Goal: Task Accomplishment & Management: Complete application form

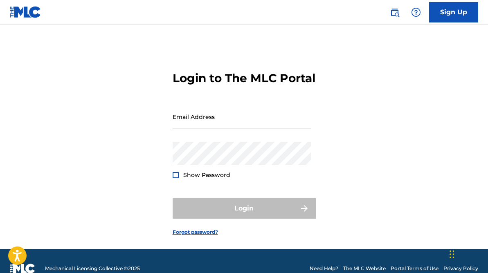
click at [270, 129] on input "Email Address" at bounding box center [242, 116] width 138 height 23
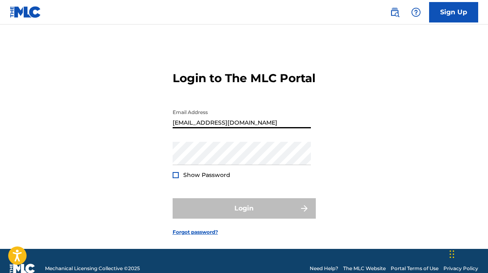
click at [211, 129] on input "brownryan817@gmail.com" at bounding box center [242, 116] width 138 height 23
click at [212, 129] on input "brownryan817@gmail.com" at bounding box center [242, 116] width 138 height 23
type input "[EMAIL_ADDRESS][DOMAIN_NAME]"
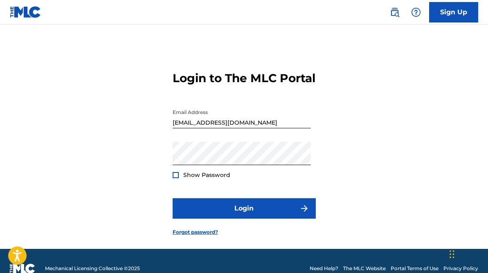
click at [176, 178] on div at bounding box center [176, 175] width 6 height 6
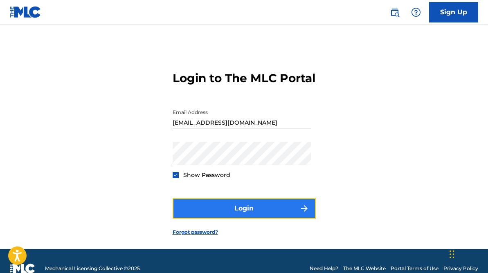
click at [244, 219] on button "Login" at bounding box center [244, 209] width 143 height 20
click at [266, 219] on button "Login" at bounding box center [244, 209] width 143 height 20
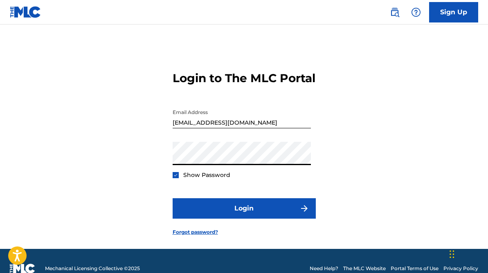
click at [173, 199] on button "Login" at bounding box center [244, 209] width 143 height 20
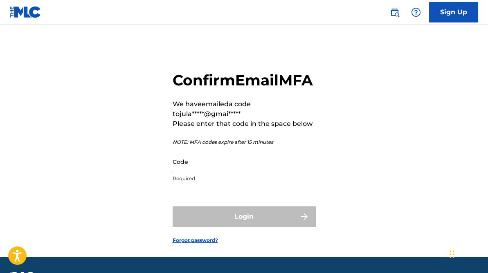
click at [218, 174] on input "Code" at bounding box center [242, 161] width 138 height 23
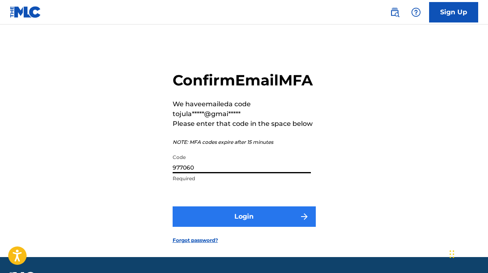
type input "977060"
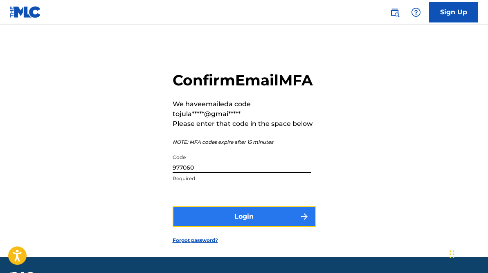
click at [224, 227] on button "Login" at bounding box center [244, 217] width 143 height 20
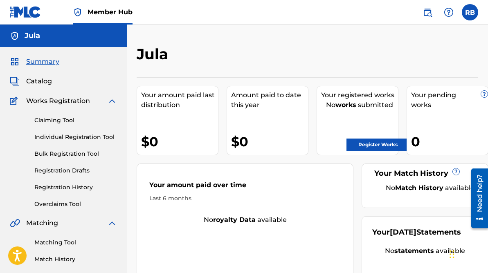
click at [111, 101] on img at bounding box center [112, 101] width 10 height 10
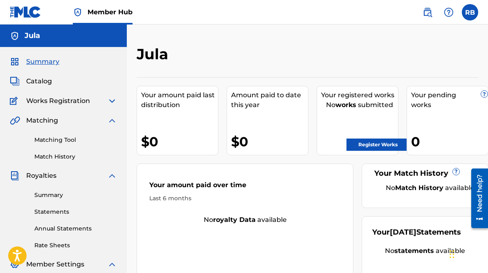
click at [113, 102] on img at bounding box center [112, 101] width 10 height 10
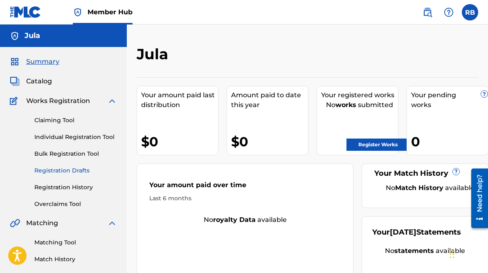
click at [70, 173] on link "Registration Drafts" at bounding box center [75, 171] width 83 height 9
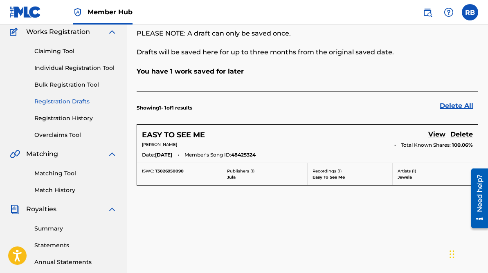
scroll to position [79, 0]
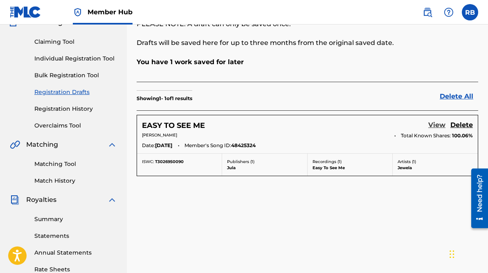
click at [437, 123] on link "View" at bounding box center [437, 125] width 17 height 11
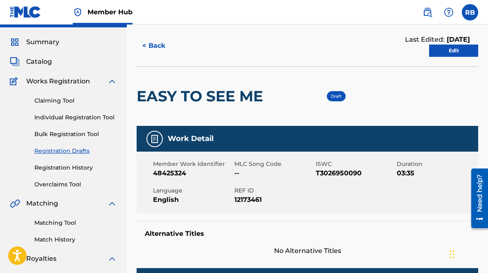
scroll to position [19, 0]
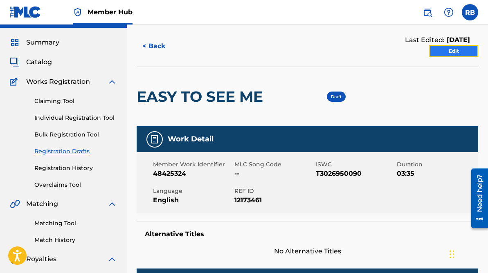
click at [447, 49] on link "Edit" at bounding box center [453, 51] width 49 height 12
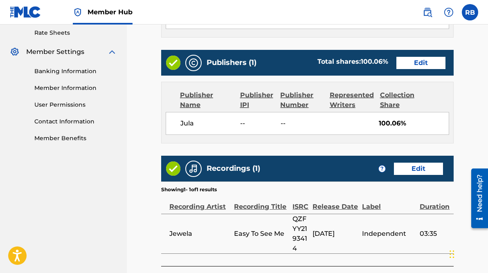
scroll to position [319, 0]
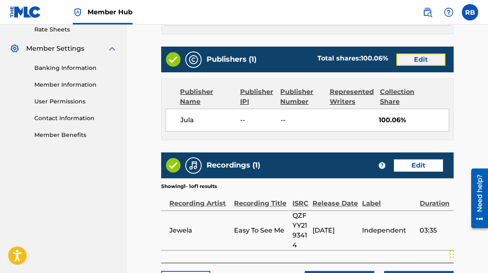
click at [417, 59] on link "Edit" at bounding box center [421, 60] width 49 height 12
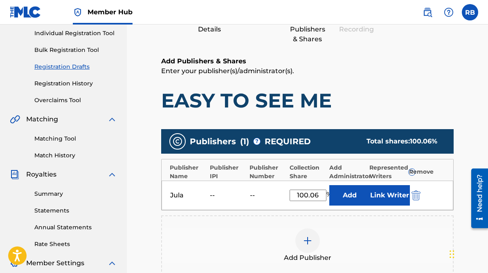
scroll to position [108, 0]
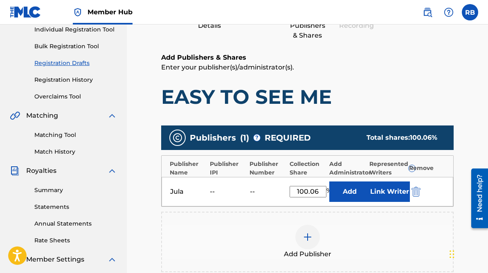
click at [317, 190] on input "100.06" at bounding box center [308, 191] width 37 height 11
type input "100"
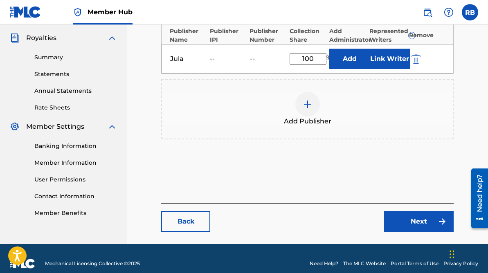
scroll to position [251, 0]
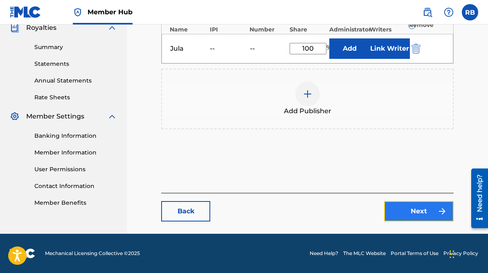
click at [393, 209] on link "Next" at bounding box center [419, 211] width 70 height 20
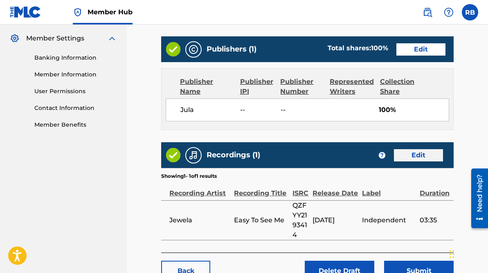
scroll to position [334, 0]
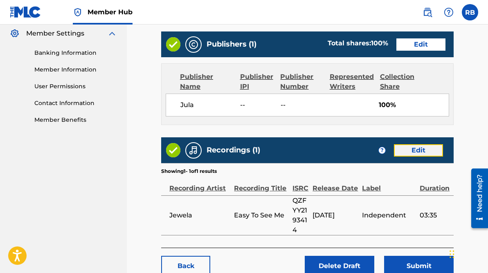
click at [424, 148] on link "Edit" at bounding box center [418, 151] width 49 height 12
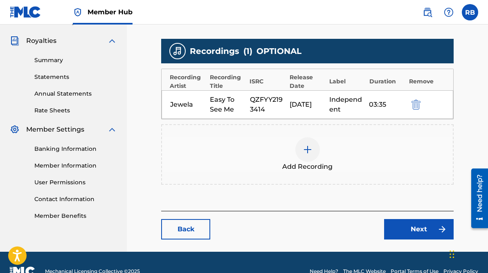
scroll to position [239, 0]
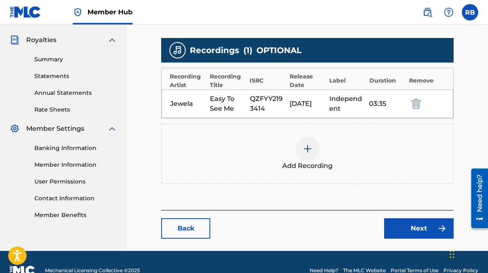
click at [314, 139] on div at bounding box center [308, 149] width 25 height 25
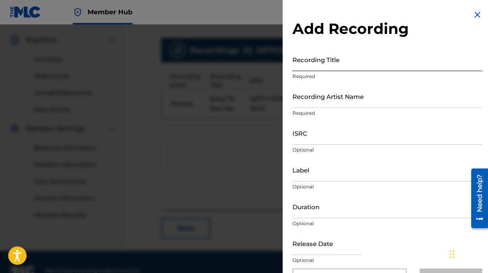
click at [359, 65] on input "Recording Title" at bounding box center [388, 59] width 190 height 23
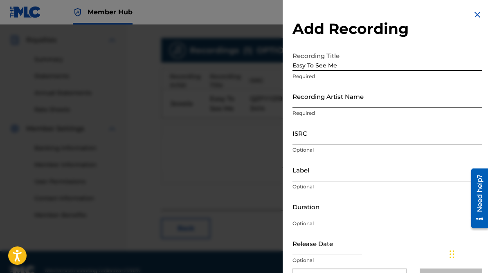
type input "Easy To See Me"
click at [349, 98] on input "Recording Artist Name" at bounding box center [388, 96] width 190 height 23
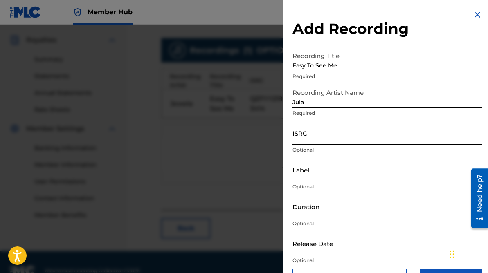
type input "Jula"
click at [322, 133] on input "ISRC" at bounding box center [388, 133] width 190 height 23
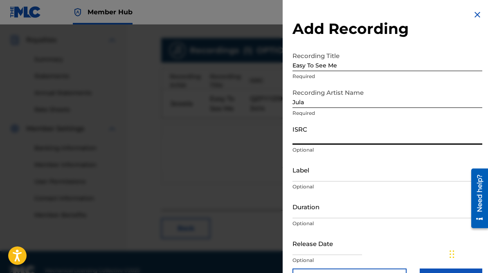
paste input "QZFYY2193414"
type input "QZFYY2193414"
click at [317, 174] on input "Label" at bounding box center [388, 169] width 190 height 23
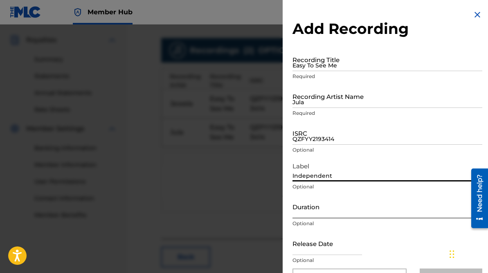
type input "Independent"
click at [314, 209] on input "Duration" at bounding box center [388, 206] width 190 height 23
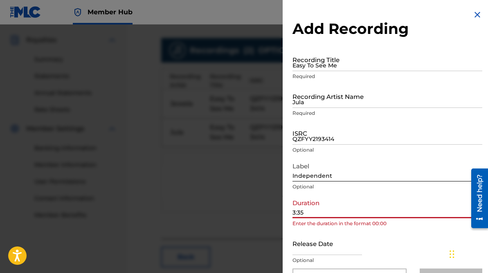
scroll to position [26, 0]
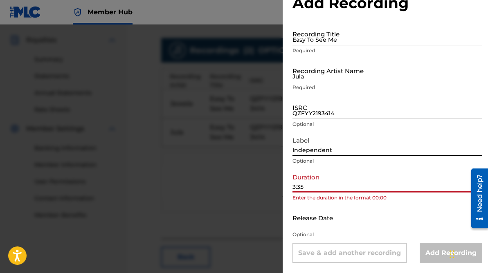
type input "3:35"
click at [319, 223] on input "text" at bounding box center [328, 217] width 70 height 23
select select "8"
select select "2025"
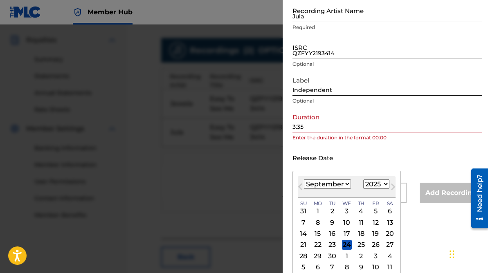
scroll to position [91, 0]
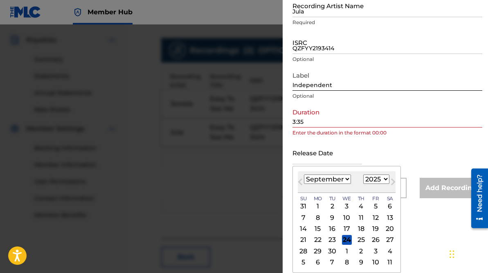
click at [341, 183] on select "January February March April May June July August September October November De…" at bounding box center [327, 179] width 47 height 9
select select "0"
click at [304, 175] on select "January February March April May June July August September October November De…" at bounding box center [327, 179] width 47 height 9
click at [318, 228] on div "13" at bounding box center [318, 229] width 10 height 10
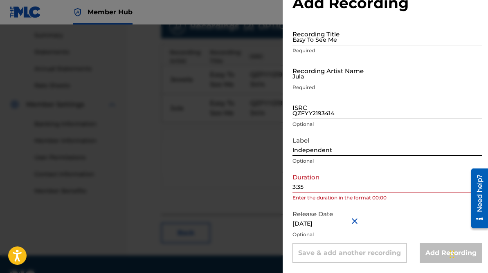
scroll to position [285, 0]
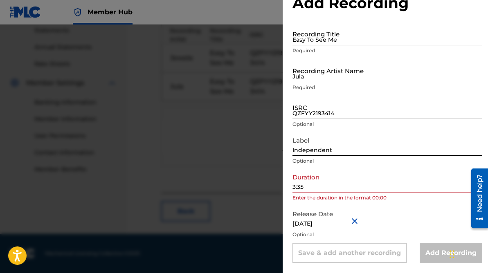
type input "January 13 2021"
click at [293, 187] on input "3:35" at bounding box center [388, 180] width 190 height 23
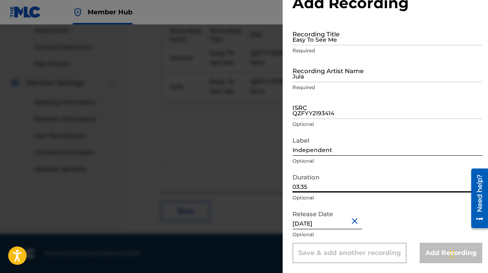
type input "03:35"
click at [338, 224] on input "January 13 2021" at bounding box center [328, 217] width 70 height 23
select select "2021"
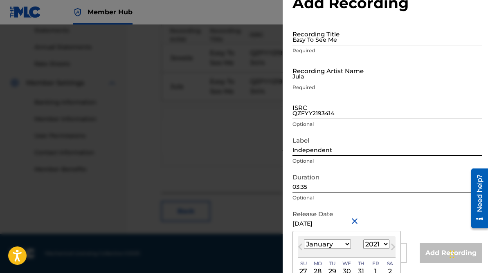
click at [388, 212] on div "Release Date January 13 2021 Previous Month Next Month January 2021 January Feb…" at bounding box center [388, 224] width 190 height 37
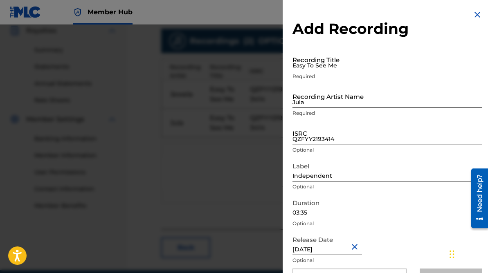
scroll to position [247, 0]
click at [351, 61] on input "Easy To See Me" at bounding box center [388, 59] width 190 height 23
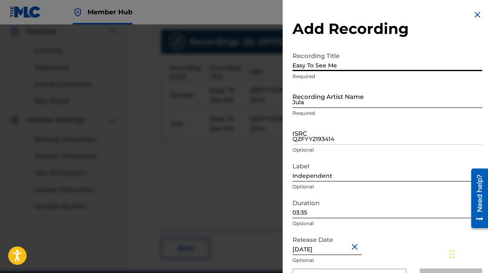
type input "Easy To See Me"
click at [342, 104] on input "Jula" at bounding box center [388, 96] width 190 height 23
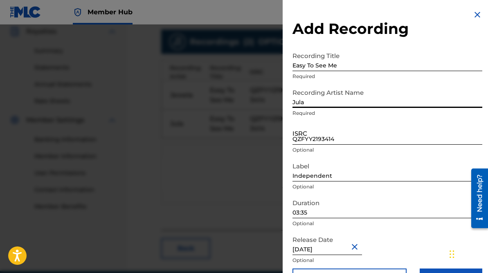
type input "Jula"
click at [314, 136] on input "QZFYY2193414" at bounding box center [388, 133] width 190 height 23
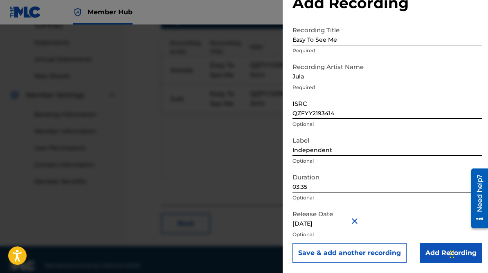
scroll to position [275, 0]
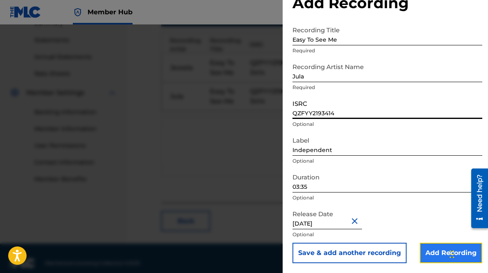
click at [431, 250] on input "Add Recording" at bounding box center [451, 253] width 63 height 20
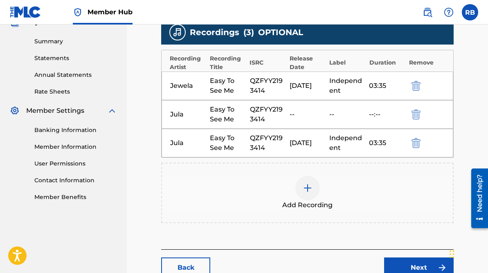
scroll to position [257, 0]
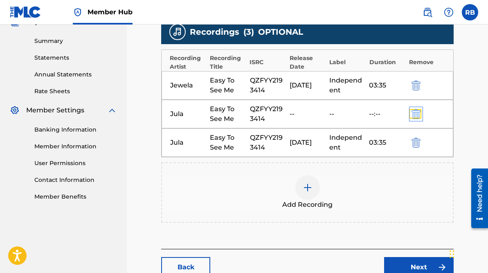
click at [414, 112] on img "submit" at bounding box center [416, 114] width 9 height 10
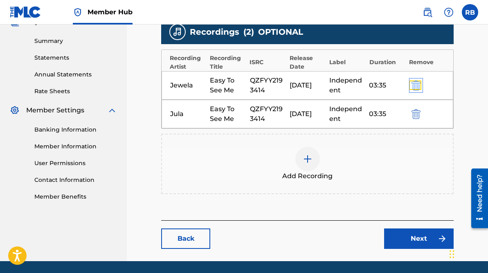
click at [416, 85] on img "submit" at bounding box center [416, 86] width 9 height 10
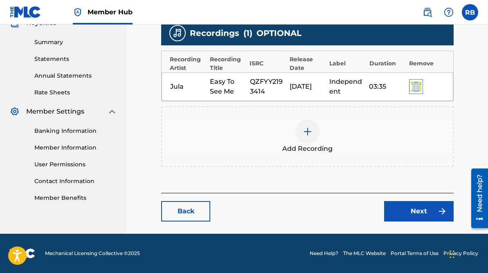
scroll to position [256, 0]
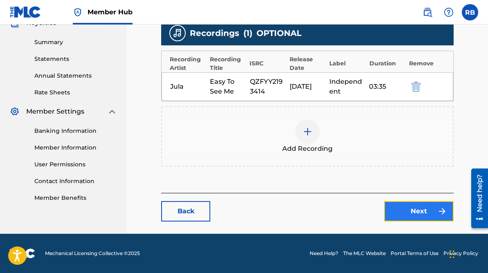
click at [411, 217] on link "Next" at bounding box center [419, 211] width 70 height 20
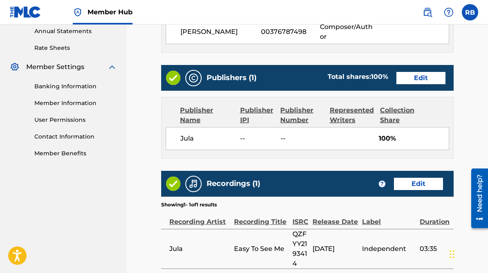
scroll to position [388, 0]
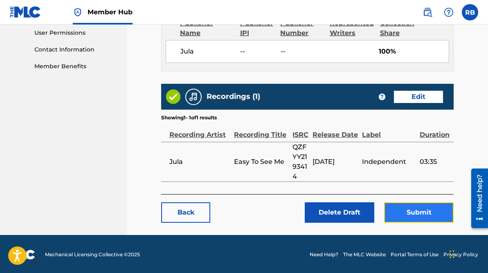
click at [413, 206] on button "Submit" at bounding box center [419, 213] width 70 height 20
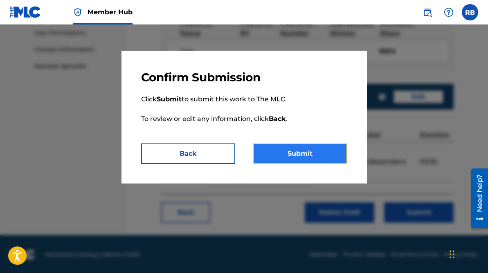
click at [311, 153] on button "Submit" at bounding box center [300, 154] width 94 height 20
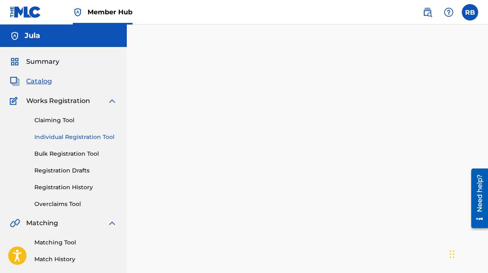
click at [55, 140] on link "Individual Registration Tool" at bounding box center [75, 137] width 83 height 9
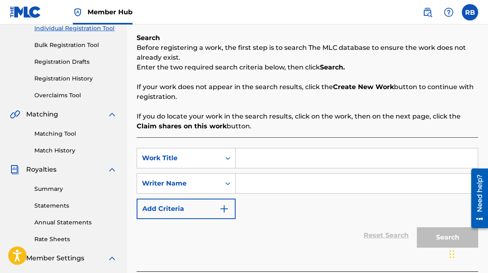
scroll to position [122, 0]
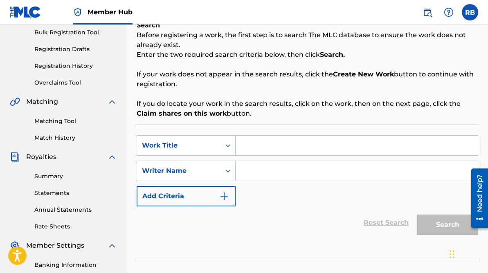
click at [246, 147] on input "Search Form" at bounding box center [357, 146] width 242 height 20
click at [274, 138] on input "Search Form" at bounding box center [357, 146] width 242 height 20
type input "Splak City"
click at [267, 169] on input "Search Form" at bounding box center [357, 171] width 242 height 20
click at [219, 172] on div "Writer Name" at bounding box center [179, 171] width 84 height 16
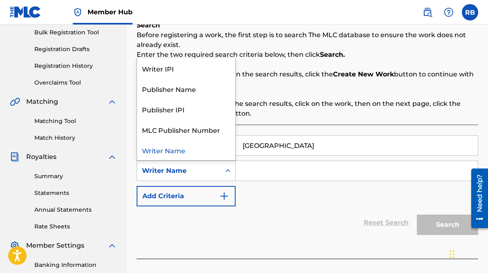
click at [247, 172] on input "Search Form" at bounding box center [357, 171] width 242 height 20
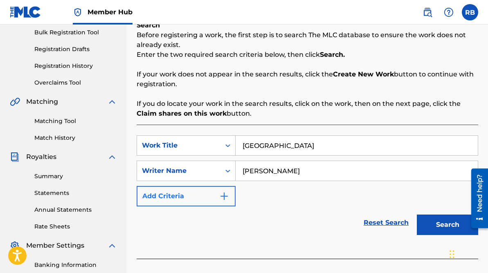
type input "[PERSON_NAME]"
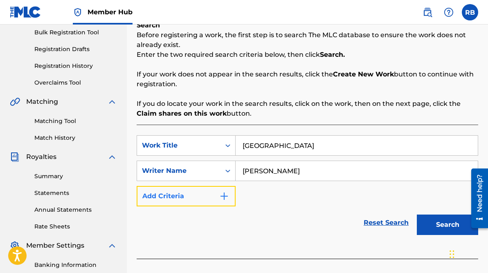
click at [227, 196] on img "Search Form" at bounding box center [224, 197] width 10 height 10
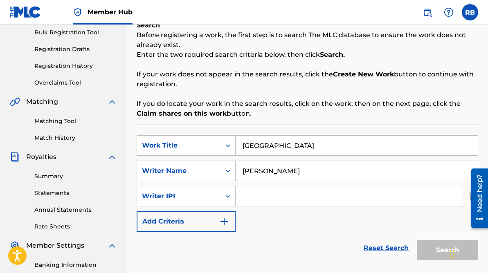
paste input "00376787498"
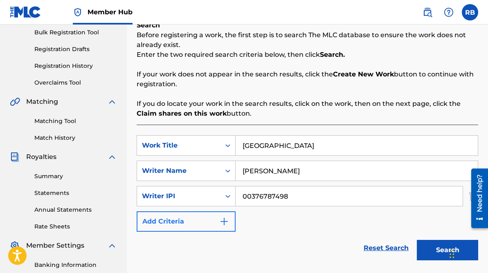
type input "00376787498"
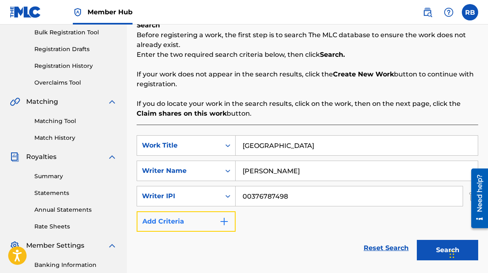
click at [222, 220] on img "Search Form" at bounding box center [224, 222] width 10 height 10
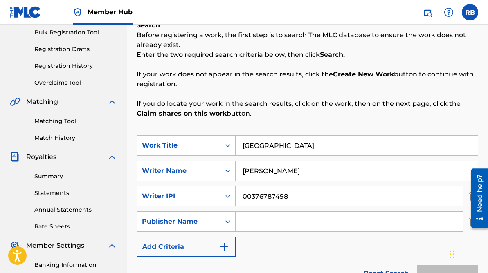
click at [252, 219] on input "Search Form" at bounding box center [349, 222] width 227 height 20
type input "R"
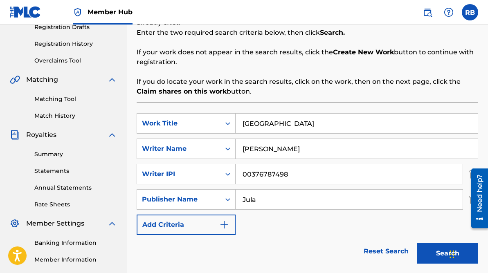
scroll to position [174, 0]
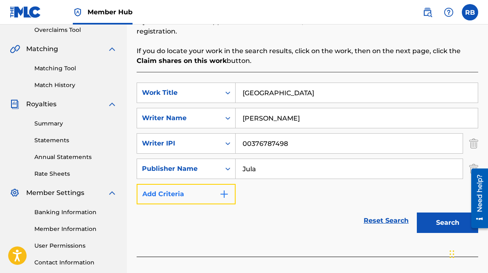
click at [228, 196] on img "Search Form" at bounding box center [224, 195] width 10 height 10
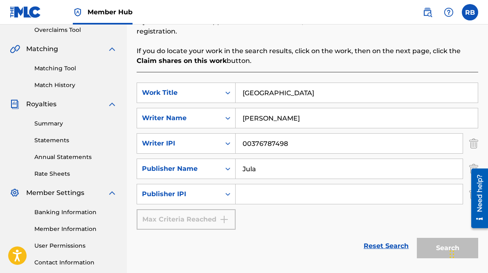
click at [265, 175] on input "Jula" at bounding box center [349, 169] width 227 height 20
type input "Jula"
click at [221, 196] on div "Search Form" at bounding box center [228, 194] width 15 height 15
click at [251, 209] on div "SearchWithCriteria5a32360e-3df4-47d0-908d-35eaa0931e59 Work Title Splak City Se…" at bounding box center [308, 156] width 342 height 147
click at [472, 194] on div "Need help?" at bounding box center [480, 199] width 17 height 60
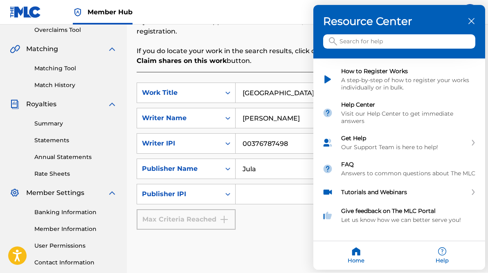
click at [473, 20] on icon "close resource center" at bounding box center [472, 21] width 6 height 6
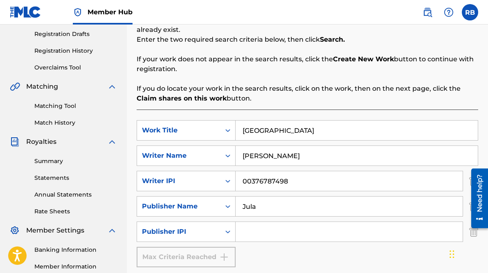
scroll to position [133, 0]
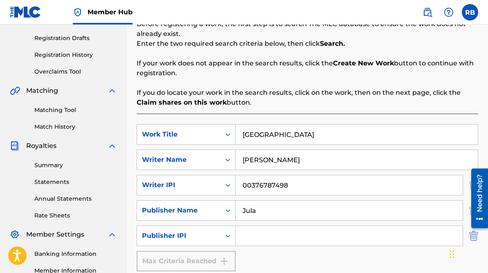
click at [475, 233] on img "Search Form" at bounding box center [474, 236] width 9 height 20
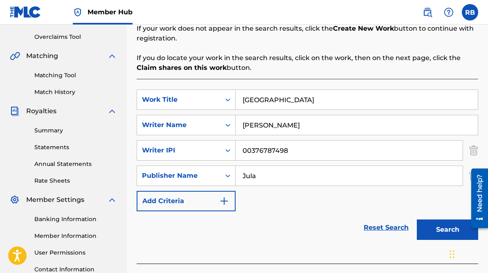
scroll to position [179, 0]
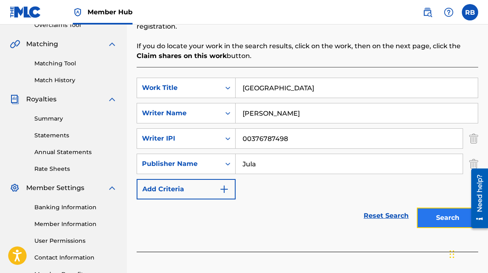
click at [438, 215] on button "Search" at bounding box center [447, 218] width 61 height 20
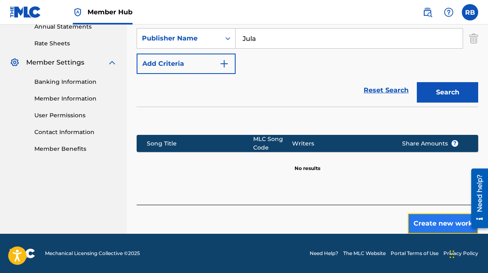
click at [420, 221] on button "Create new work" at bounding box center [443, 224] width 70 height 20
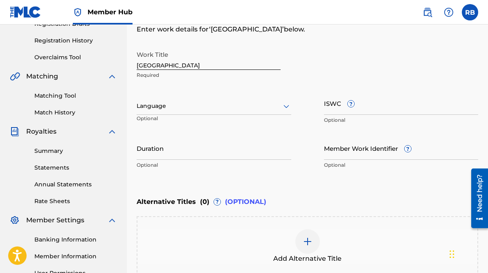
scroll to position [161, 0]
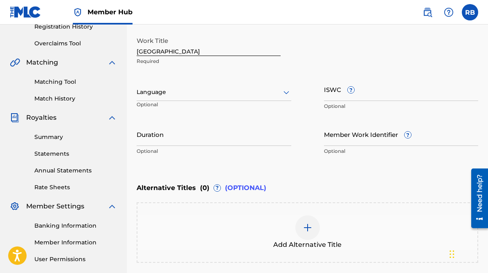
click at [285, 93] on icon at bounding box center [287, 93] width 10 height 10
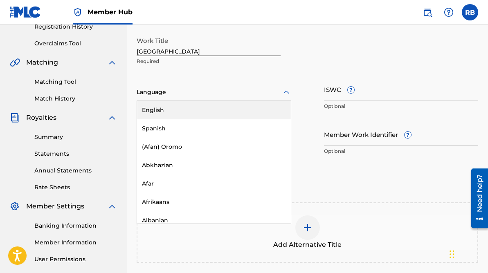
click at [265, 112] on div "English" at bounding box center [214, 110] width 154 height 18
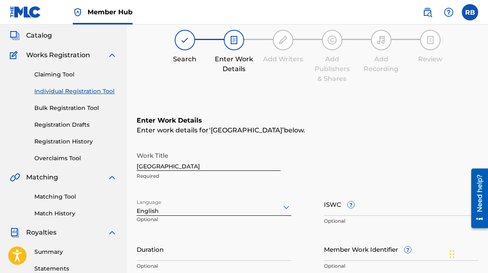
scroll to position [43, 0]
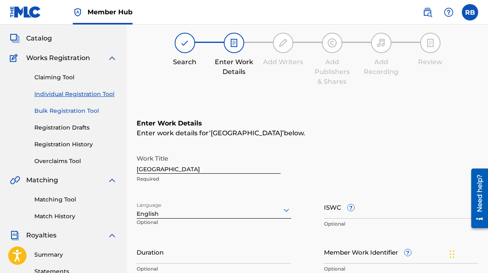
click at [80, 114] on link "Bulk Registration Tool" at bounding box center [75, 111] width 83 height 9
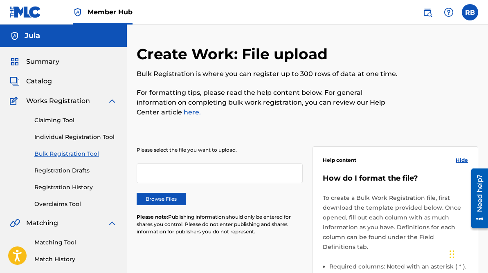
click at [185, 178] on div at bounding box center [220, 174] width 166 height 20
click at [174, 201] on label "Browse Files" at bounding box center [161, 199] width 49 height 12
click at [0, 0] on input "Browse Files" at bounding box center [0, 0] width 0 height 0
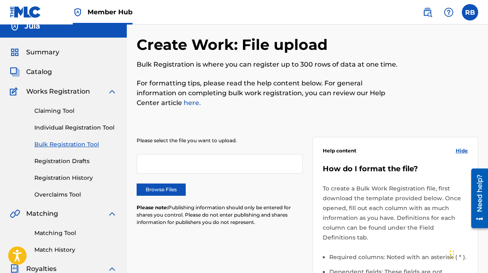
scroll to position [11, 0]
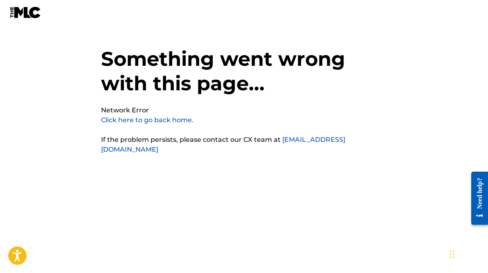
click at [176, 124] on p "Click here to go back home." at bounding box center [147, 120] width 93 height 10
click at [170, 120] on link "Click here to go back home." at bounding box center [147, 120] width 93 height 8
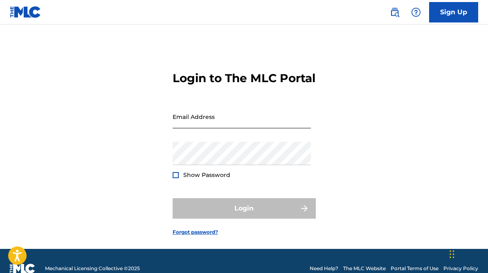
click at [195, 129] on input "Email Address" at bounding box center [242, 116] width 138 height 23
type input "[EMAIL_ADDRESS][DOMAIN_NAME]"
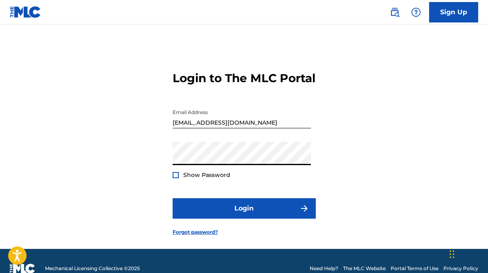
click at [176, 178] on div at bounding box center [176, 175] width 6 height 6
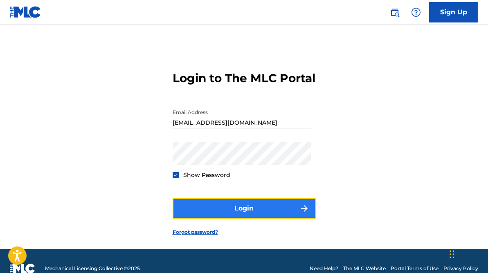
click at [230, 219] on button "Login" at bounding box center [244, 209] width 143 height 20
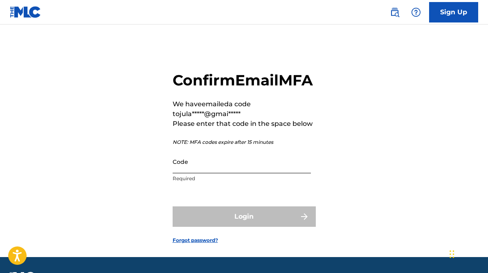
click at [240, 174] on input "Code" at bounding box center [242, 161] width 138 height 23
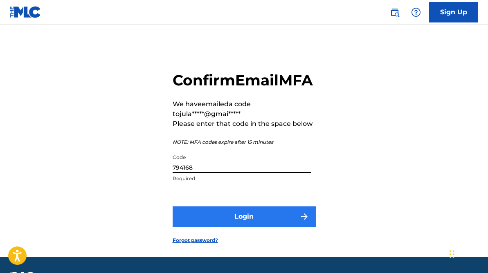
type input "794168"
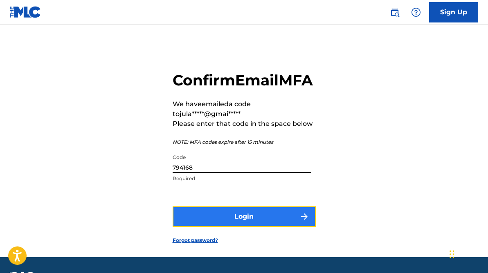
click at [246, 227] on button "Login" at bounding box center [244, 217] width 143 height 20
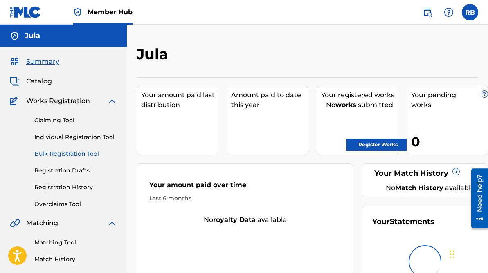
click at [61, 154] on link "Bulk Registration Tool" at bounding box center [75, 154] width 83 height 9
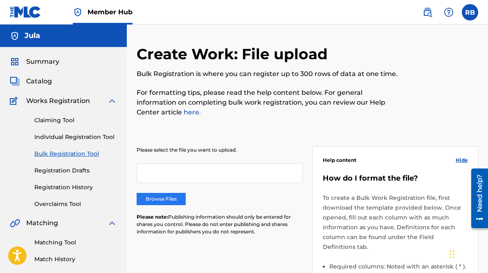
click at [172, 194] on label "Browse Files" at bounding box center [161, 199] width 49 height 12
click at [0, 0] on input "Browse Files" at bounding box center [0, 0] width 0 height 0
click at [155, 201] on label "Browse Files" at bounding box center [161, 199] width 49 height 12
click at [0, 0] on input "Browse Files" at bounding box center [0, 0] width 0 height 0
click at [164, 201] on label "Browse Files" at bounding box center [161, 199] width 49 height 12
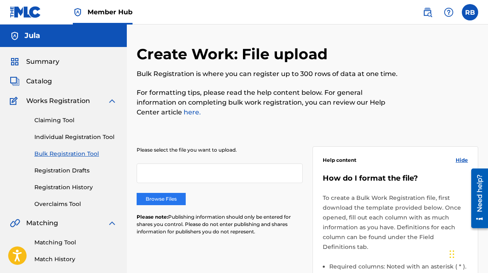
click at [0, 0] on input "Browse Files" at bounding box center [0, 0] width 0 height 0
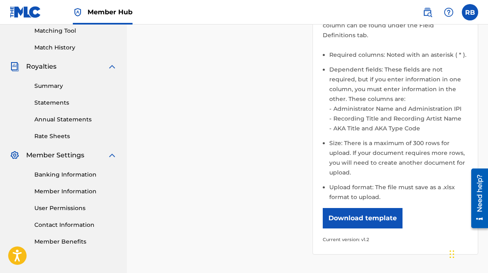
scroll to position [212, 0]
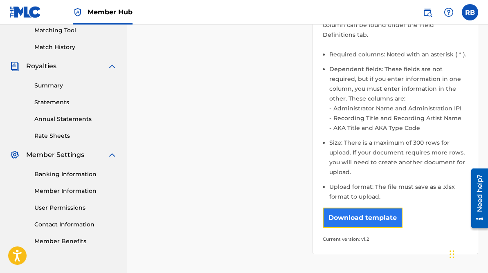
click at [358, 219] on button "Download template" at bounding box center [363, 218] width 80 height 20
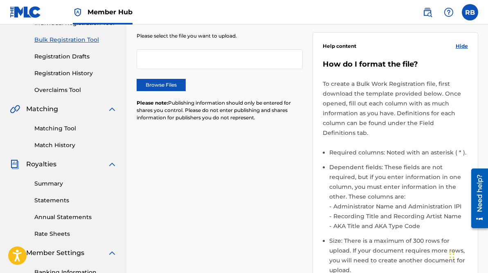
scroll to position [92, 0]
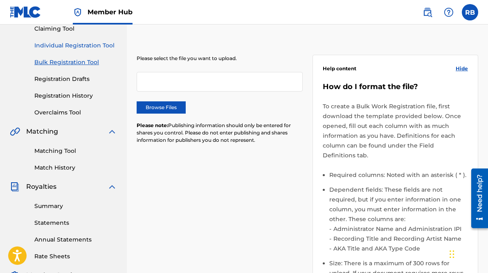
click at [86, 50] on link "Individual Registration Tool" at bounding box center [75, 45] width 83 height 9
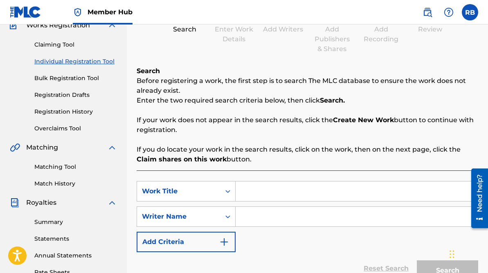
scroll to position [84, 0]
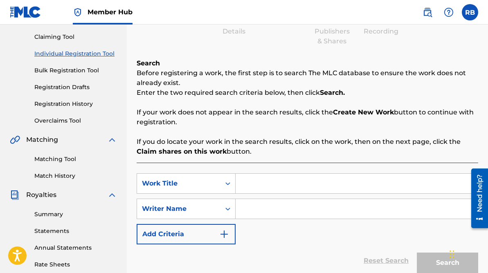
click at [248, 180] on input "Search Form" at bounding box center [357, 184] width 242 height 20
click at [267, 179] on input "Search Form" at bounding box center [357, 184] width 242 height 20
type input "I"
type input "P"
type input "Intro: Puzzle"
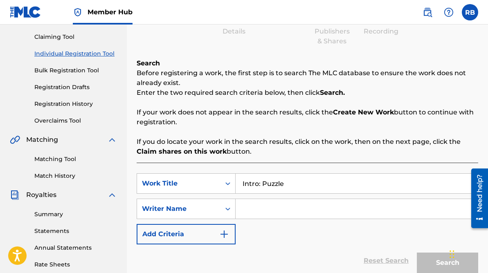
click at [261, 204] on input "Search Form" at bounding box center [357, 209] width 242 height 20
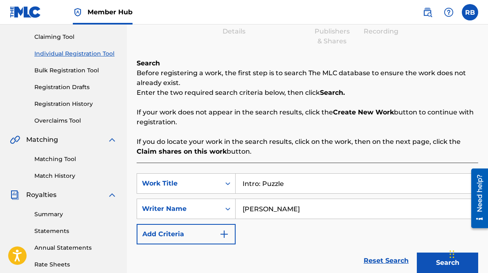
type input "[PERSON_NAME]"
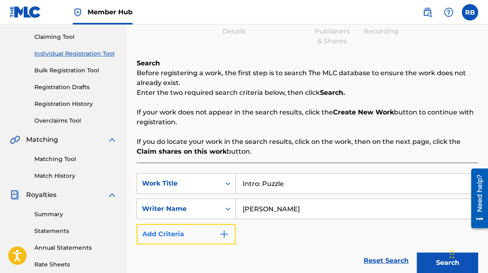
click at [221, 237] on img "Search Form" at bounding box center [224, 235] width 10 height 10
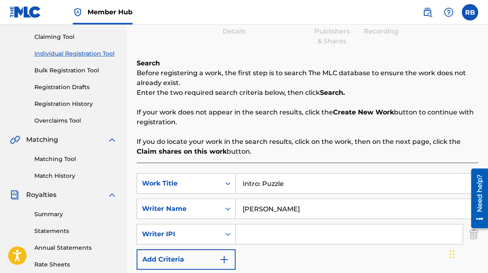
paste input "00376787498"
type input "00376787498"
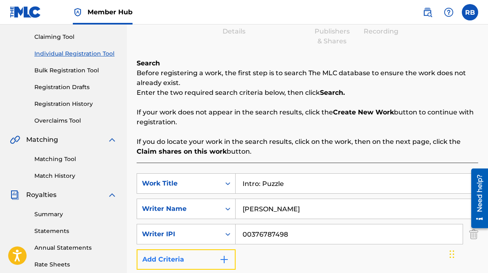
click at [224, 266] on button "Add Criteria" at bounding box center [186, 260] width 99 height 20
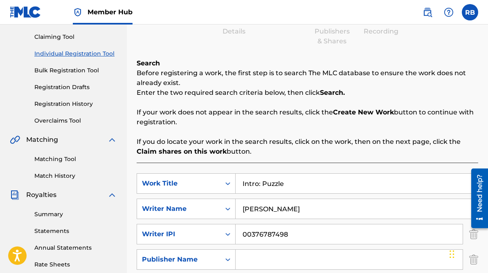
drag, startPoint x: 243, startPoint y: 233, endPoint x: 288, endPoint y: 235, distance: 45.1
click at [288, 235] on input "00376787498" at bounding box center [349, 235] width 227 height 20
click at [307, 234] on input "00376787498" at bounding box center [349, 235] width 227 height 20
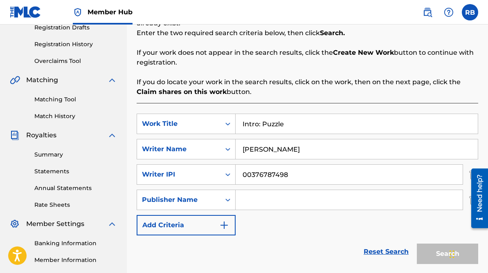
scroll to position [153, 0]
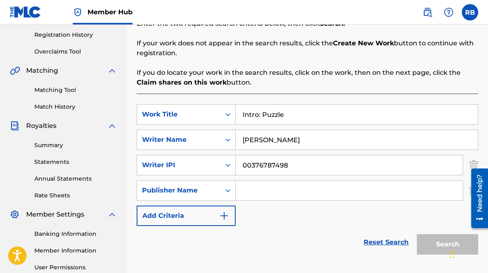
click at [247, 190] on input "Search Form" at bounding box center [349, 191] width 227 height 20
type input "R"
type input "J"
type input "R"
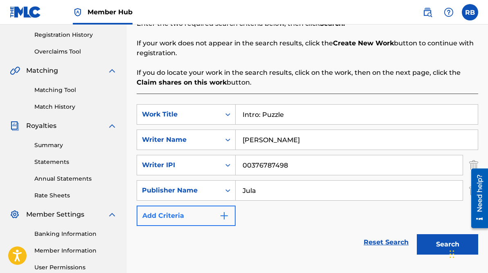
type input "Jula"
click at [220, 219] on img "Search Form" at bounding box center [224, 216] width 10 height 10
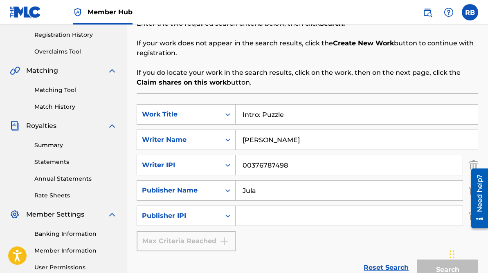
scroll to position [136, 0]
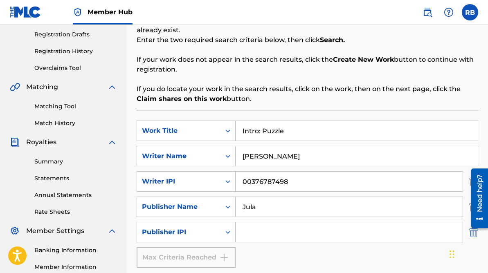
click at [474, 232] on img "Search Form" at bounding box center [474, 232] width 9 height 20
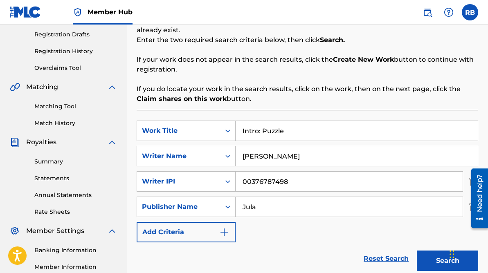
scroll to position [176, 0]
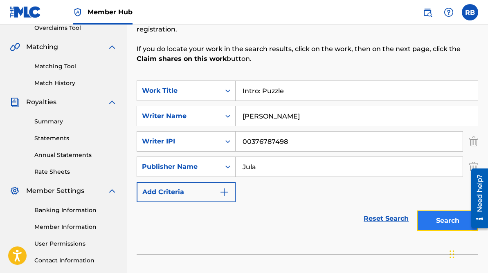
click at [434, 219] on button "Search" at bounding box center [447, 221] width 61 height 20
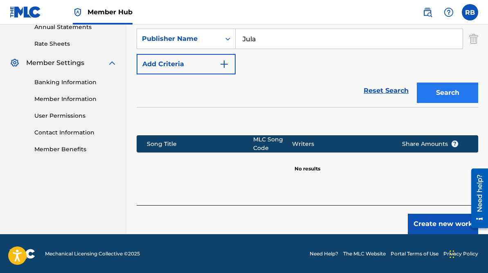
scroll to position [305, 0]
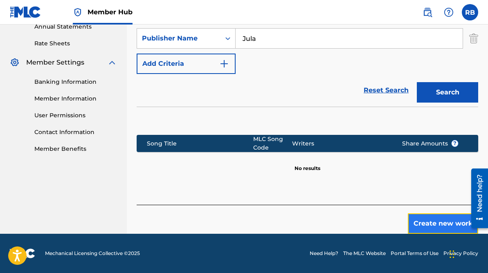
click at [427, 224] on button "Create new work" at bounding box center [443, 224] width 70 height 20
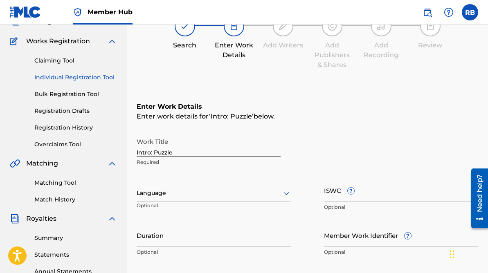
scroll to position [81, 0]
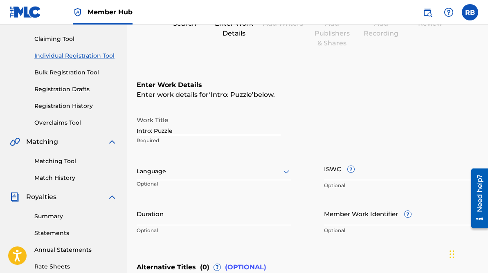
click at [282, 171] on icon at bounding box center [287, 172] width 10 height 10
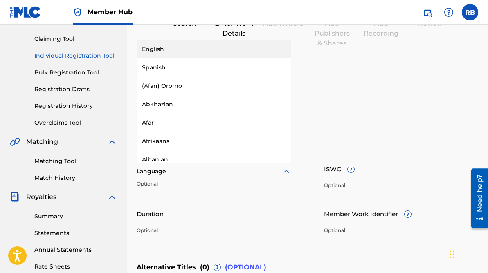
click at [260, 48] on div "English" at bounding box center [214, 49] width 154 height 18
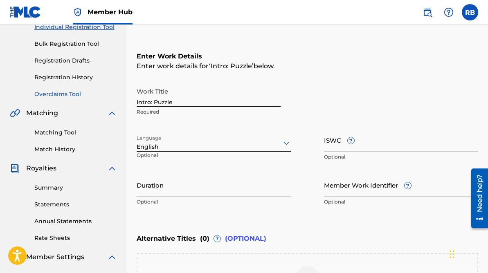
scroll to position [102, 0]
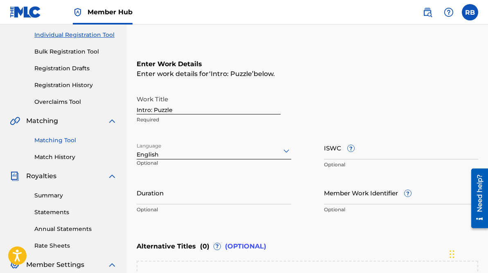
click at [70, 140] on link "Matching Tool" at bounding box center [75, 140] width 83 height 9
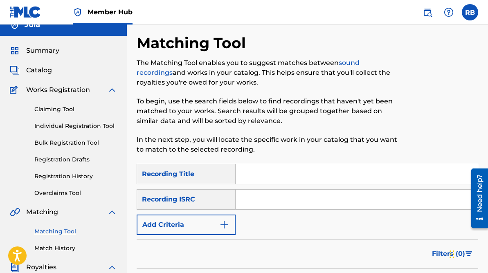
scroll to position [11, 0]
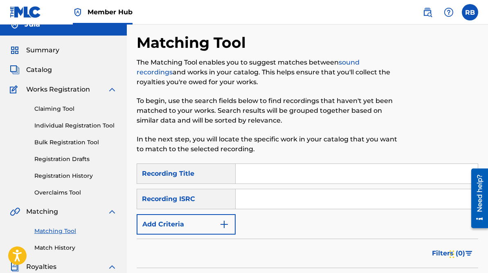
click at [244, 173] on input "Search Form" at bounding box center [357, 174] width 242 height 20
click at [257, 173] on input "Search Form" at bounding box center [357, 174] width 242 height 20
type input "Point"
click at [283, 199] on input "Search Form" at bounding box center [357, 200] width 242 height 20
click at [281, 203] on input "Search Form" at bounding box center [357, 200] width 242 height 20
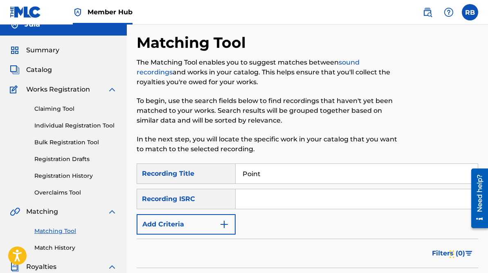
paste input "QZHN82347968"
type input "QZHN82347968"
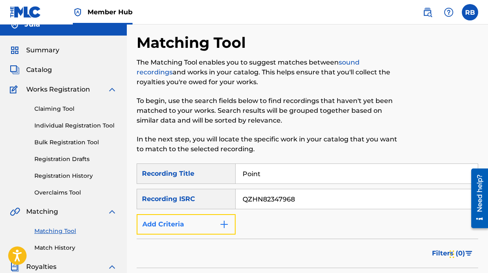
click at [226, 226] on img "Search Form" at bounding box center [224, 225] width 10 height 10
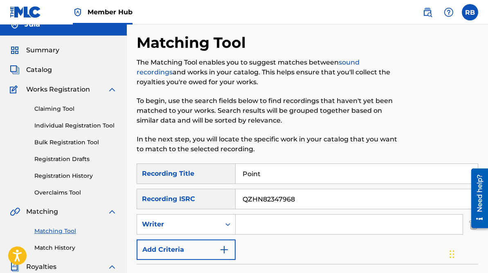
click at [258, 223] on input "Search Form" at bounding box center [349, 225] width 227 height 20
type input "[PERSON_NAME]"
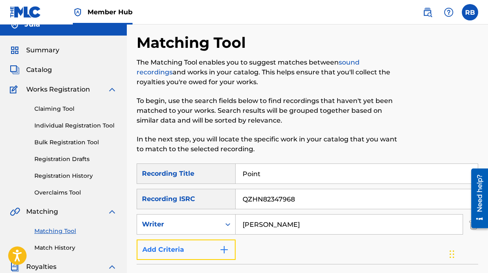
click at [212, 252] on button "Add Criteria" at bounding box center [186, 250] width 99 height 20
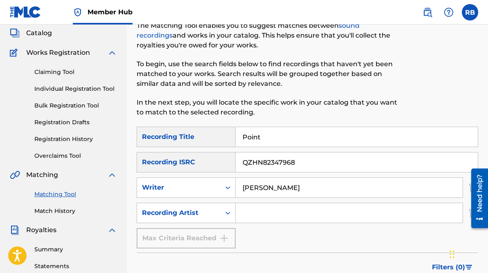
scroll to position [59, 0]
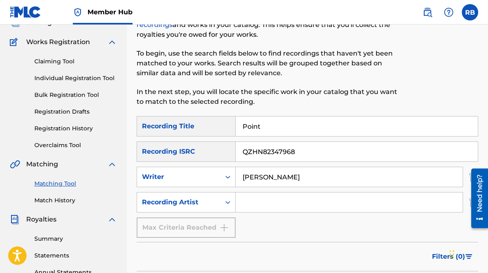
click at [278, 207] on input "Search Form" at bounding box center [349, 203] width 227 height 20
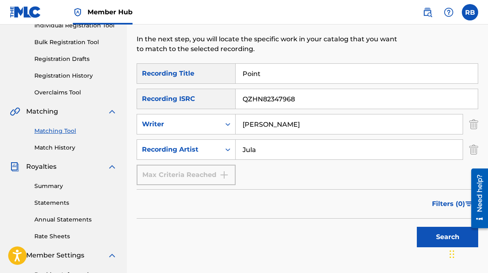
scroll to position [130, 0]
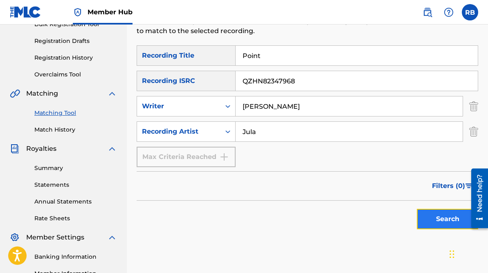
click at [439, 227] on button "Search" at bounding box center [447, 219] width 61 height 20
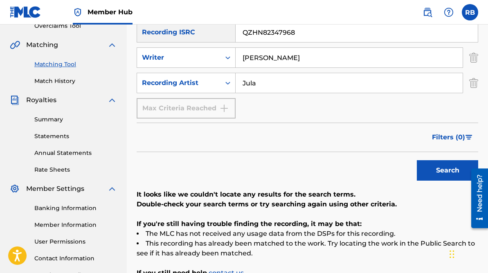
scroll to position [170, 0]
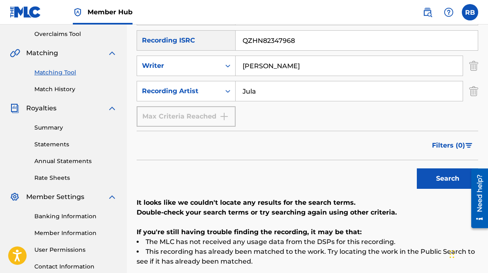
click at [311, 97] on input "Jula" at bounding box center [349, 91] width 227 height 20
type input "Jewela"
click at [452, 173] on button "Search" at bounding box center [447, 179] width 61 height 20
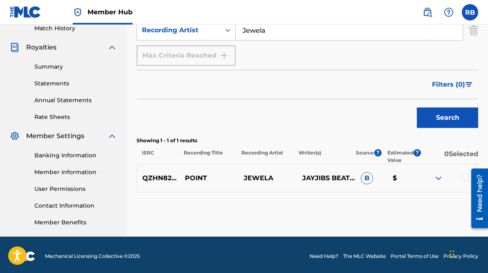
scroll to position [234, 0]
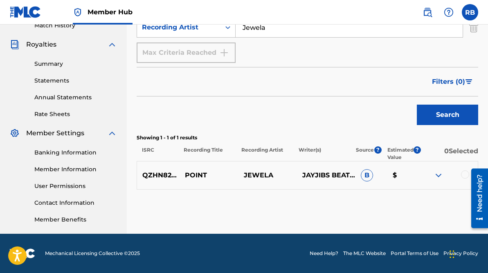
click at [370, 176] on span "B" at bounding box center [367, 175] width 12 height 12
click at [438, 172] on img at bounding box center [439, 176] width 10 height 10
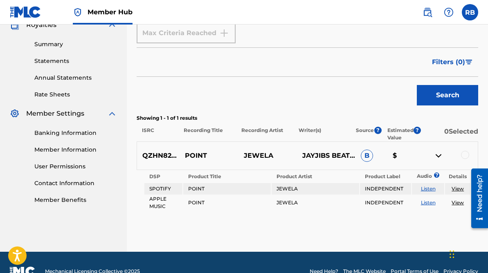
scroll to position [255, 0]
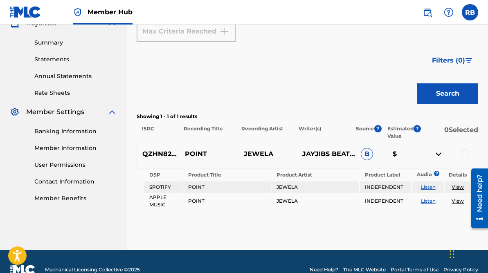
click at [465, 154] on div at bounding box center [465, 153] width 8 height 8
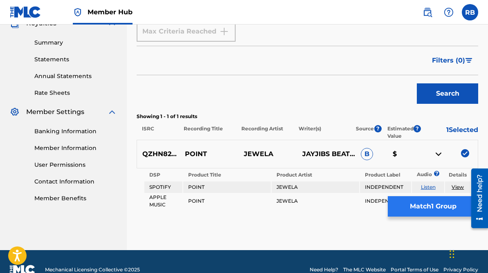
scroll to position [272, 0]
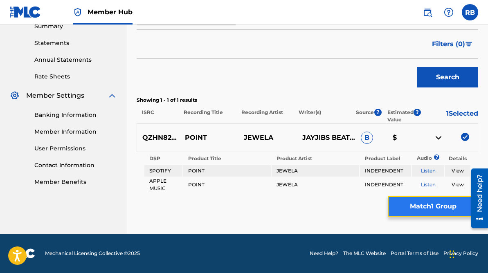
click at [426, 199] on button "Match 1 Group" at bounding box center [433, 206] width 90 height 20
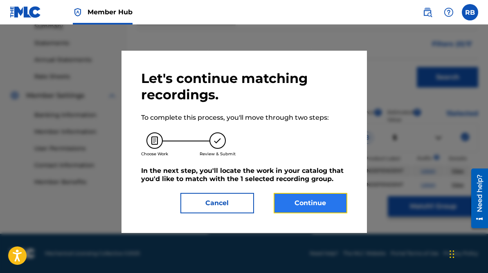
click at [321, 200] on button "Continue" at bounding box center [311, 203] width 74 height 20
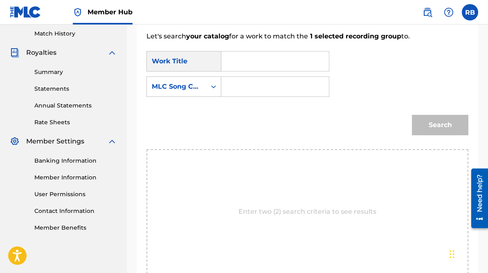
scroll to position [317, 0]
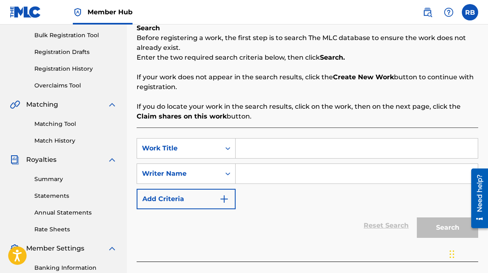
scroll to position [131, 0]
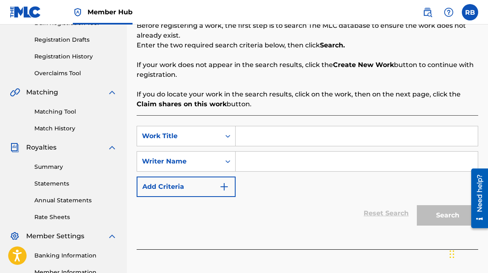
click at [313, 148] on div "SearchWithCriteria4e798ff6-abf0-4b94-905f-931a290c520c Work Title SearchWithCri…" at bounding box center [308, 161] width 342 height 71
click at [313, 136] on input "Search Form" at bounding box center [357, 136] width 242 height 20
type input "Point"
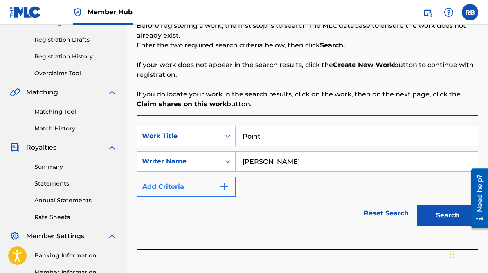
type input "[PERSON_NAME]"
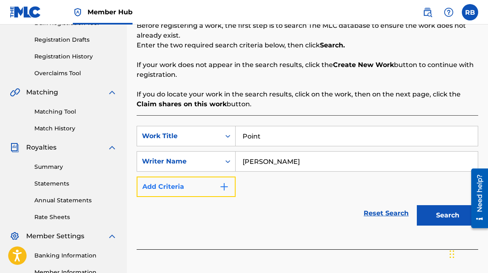
click at [215, 185] on button "Add Criteria" at bounding box center [186, 187] width 99 height 20
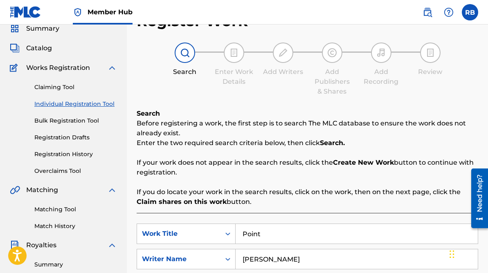
scroll to position [67, 0]
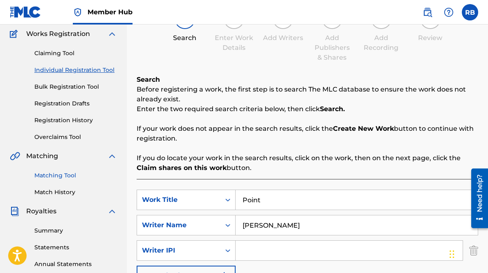
click at [68, 175] on link "Matching Tool" at bounding box center [75, 176] width 83 height 9
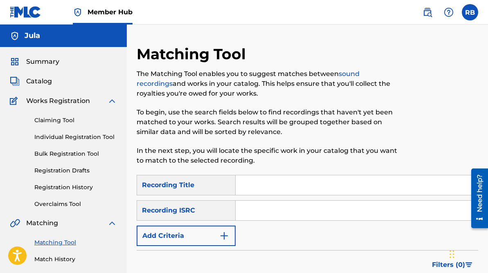
click at [271, 189] on input "Search Form" at bounding box center [357, 186] width 242 height 20
type input "Point"
click at [287, 217] on input "Search Form" at bounding box center [357, 211] width 242 height 20
type input "QZHN82347968"
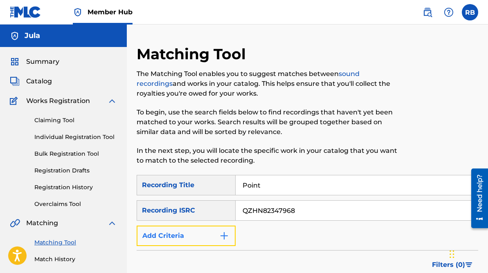
click at [208, 239] on button "Add Criteria" at bounding box center [186, 236] width 99 height 20
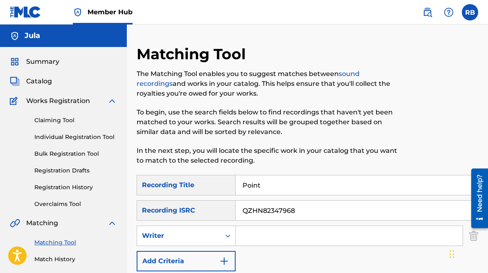
click at [272, 228] on input "Search Form" at bounding box center [349, 236] width 227 height 20
type input "[PERSON_NAME]"
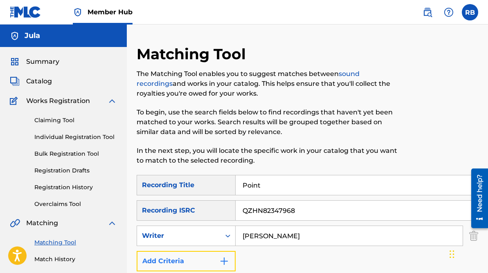
click at [225, 262] on img "Search Form" at bounding box center [224, 262] width 10 height 10
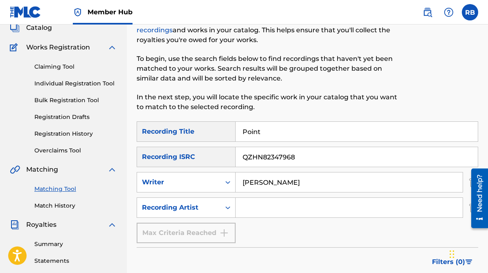
scroll to position [56, 0]
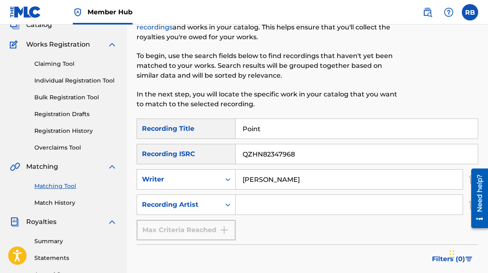
click at [267, 210] on input "Search Form" at bounding box center [349, 205] width 227 height 20
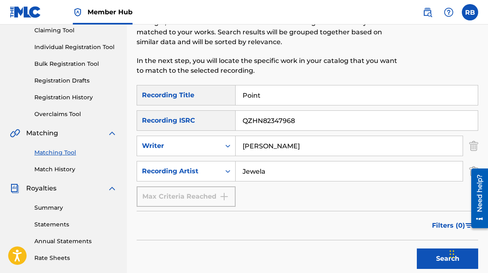
scroll to position [95, 0]
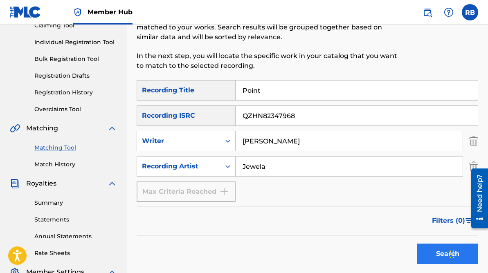
type input "Jewela"
click at [439, 249] on button "Search" at bounding box center [447, 254] width 61 height 20
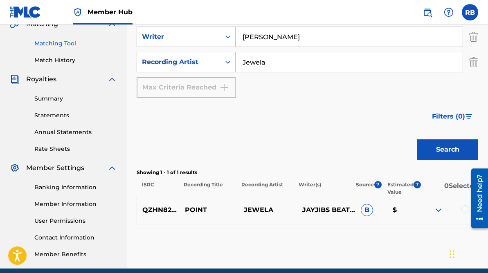
scroll to position [234, 0]
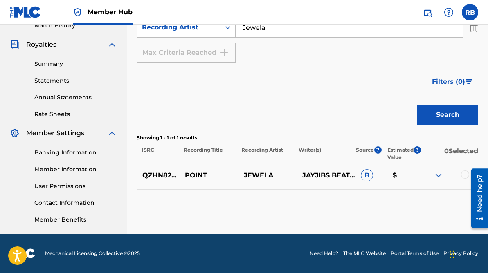
click at [463, 177] on div at bounding box center [465, 175] width 8 height 8
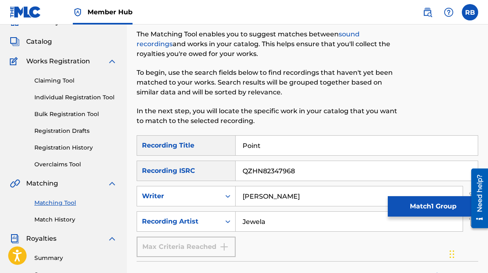
scroll to position [41, 0]
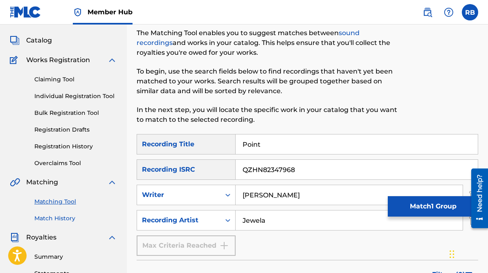
click at [62, 220] on link "Match History" at bounding box center [75, 219] width 83 height 9
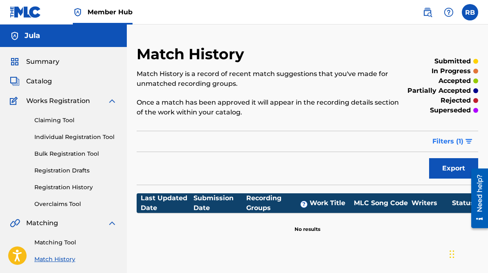
click at [467, 138] on button "Filters ( 1 )" at bounding box center [453, 141] width 51 height 20
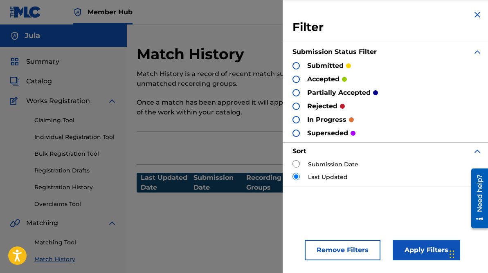
click at [268, 152] on div "Export" at bounding box center [308, 148] width 342 height 20
click at [473, 12] on img at bounding box center [478, 15] width 10 height 10
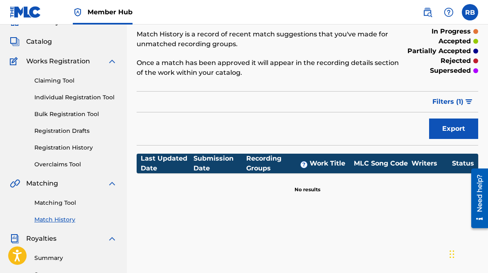
scroll to position [37, 0]
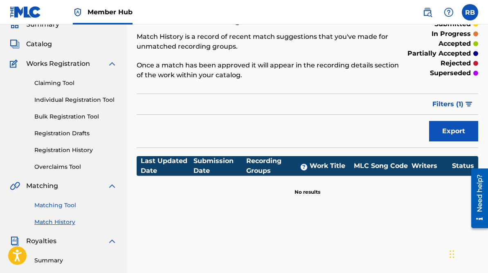
click at [66, 202] on link "Matching Tool" at bounding box center [75, 205] width 83 height 9
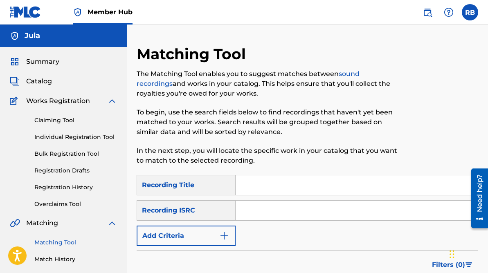
click at [257, 174] on div "Matching Tool The Matching Tool enables you to suggest matches between sound re…" at bounding box center [268, 110] width 263 height 130
click at [262, 193] on input "Search Form" at bounding box center [357, 186] width 242 height 20
type input "Point"
click at [280, 217] on input "Search Form" at bounding box center [357, 211] width 242 height 20
type input "QZHN82347968"
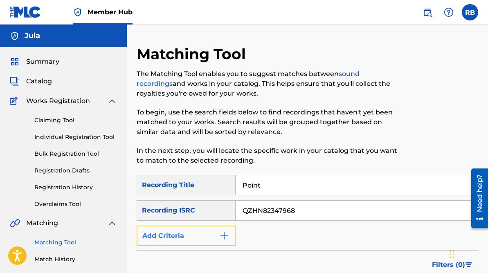
click at [214, 233] on button "Add Criteria" at bounding box center [186, 236] width 99 height 20
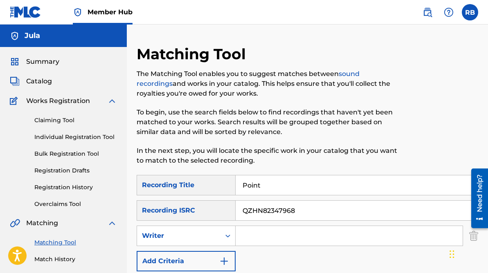
click at [278, 230] on input "Search Form" at bounding box center [349, 236] width 227 height 20
type input "[PERSON_NAME]"
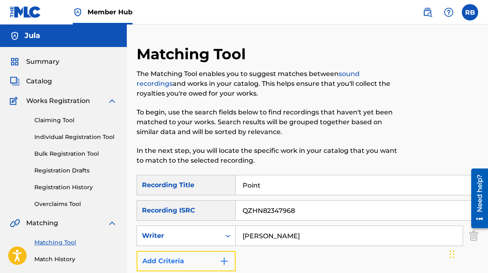
click at [221, 260] on img "Search Form" at bounding box center [224, 262] width 10 height 10
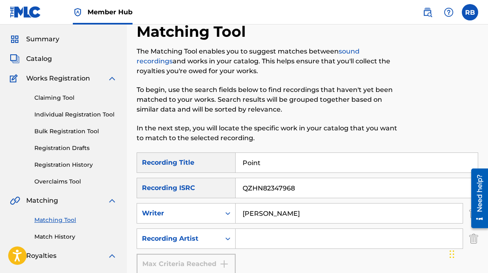
scroll to position [41, 0]
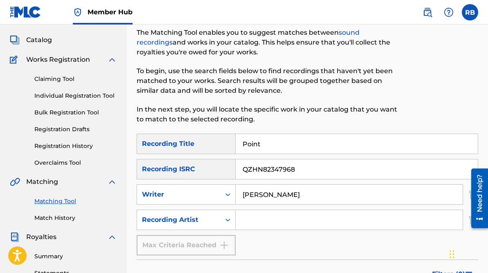
click at [271, 220] on input "Search Form" at bounding box center [349, 220] width 227 height 20
type input "Jewela"
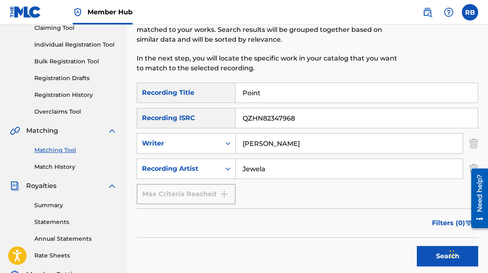
scroll to position [99, 0]
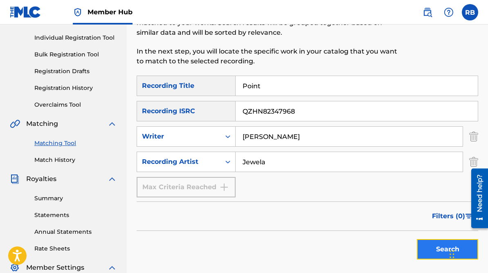
click at [422, 250] on button "Search" at bounding box center [447, 249] width 61 height 20
click at [438, 251] on button "Search" at bounding box center [447, 249] width 61 height 20
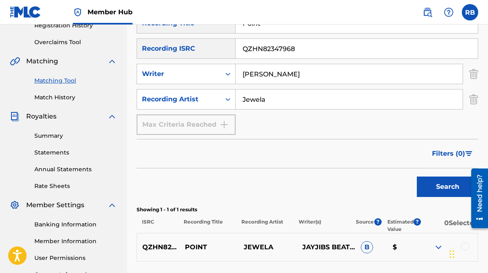
scroll to position [228, 0]
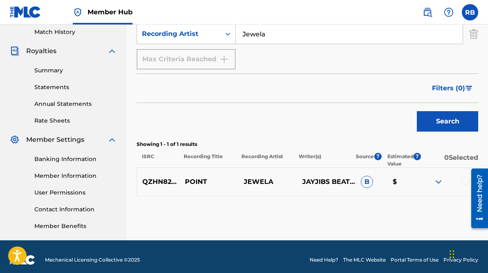
click at [459, 178] on div at bounding box center [449, 182] width 59 height 10
click at [468, 183] on div at bounding box center [476, 199] width 23 height 66
click at [463, 179] on div at bounding box center [465, 181] width 8 height 8
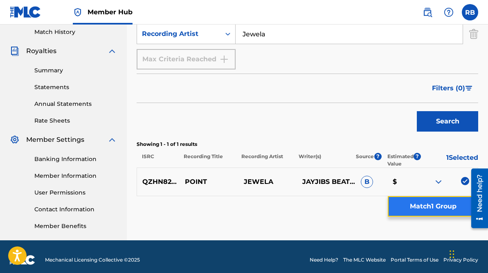
click at [452, 207] on button "Match 1 Group" at bounding box center [433, 206] width 90 height 20
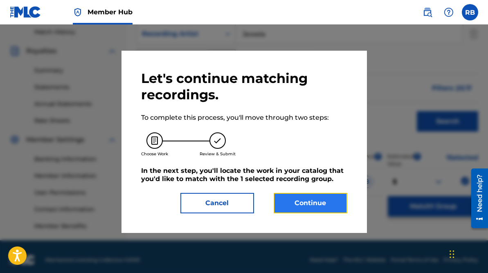
click at [306, 197] on button "Continue" at bounding box center [311, 203] width 74 height 20
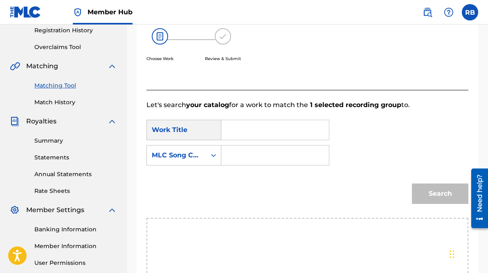
scroll to position [173, 0]
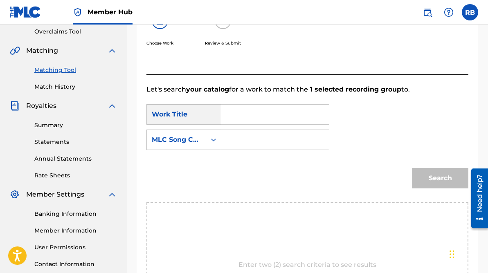
click at [65, 67] on link "Matching Tool" at bounding box center [75, 70] width 83 height 9
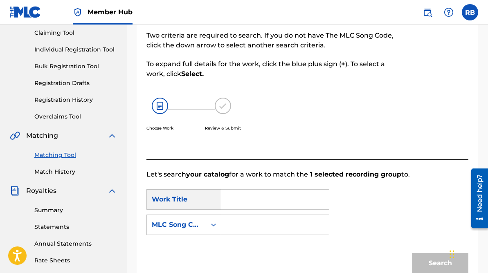
scroll to position [109, 0]
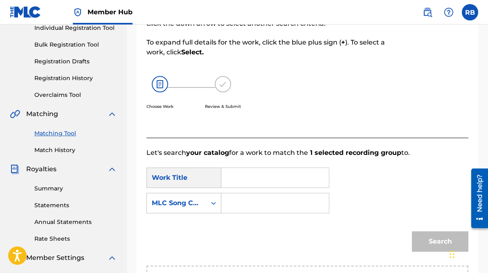
click at [254, 185] on input "Search Form" at bounding box center [275, 178] width 94 height 20
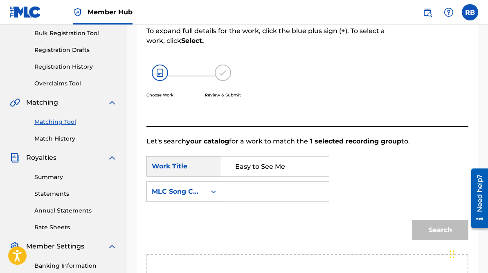
scroll to position [125, 0]
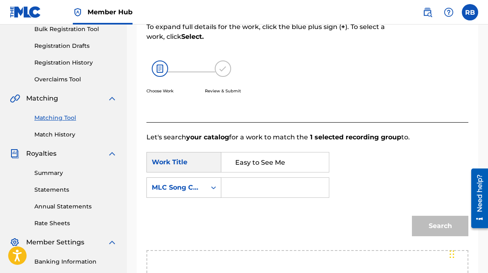
type input "Easy to See Me"
click at [159, 69] on img at bounding box center [160, 69] width 16 height 16
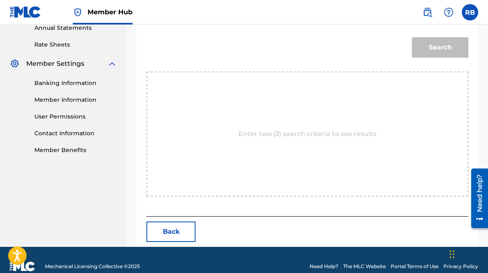
scroll to position [317, 0]
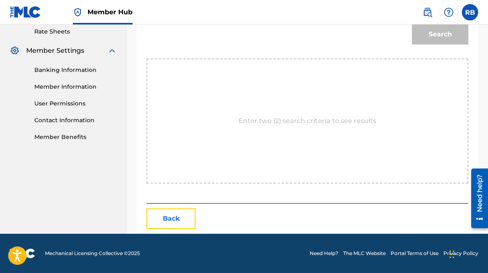
click at [186, 212] on button "Back" at bounding box center [171, 219] width 49 height 20
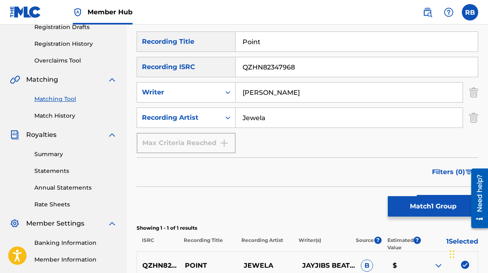
scroll to position [140, 0]
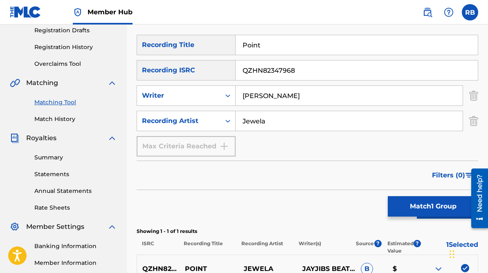
click at [280, 51] on input "Point" at bounding box center [357, 45] width 242 height 20
type input "P"
type input "Easy To See Me"
click at [316, 70] on input "QZHN82347968" at bounding box center [357, 71] width 242 height 20
type input "Q"
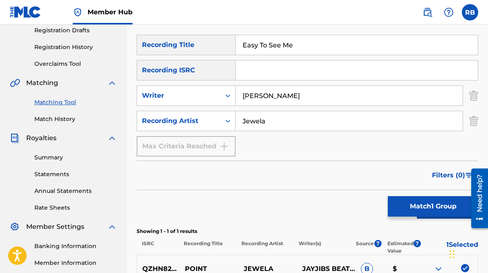
paste input "QZFYY2193414"
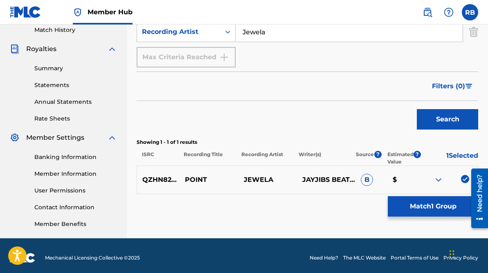
scroll to position [234, 0]
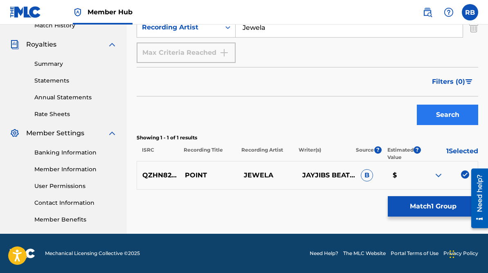
type input "QZFYY2193414"
click at [444, 115] on button "Search" at bounding box center [447, 115] width 61 height 20
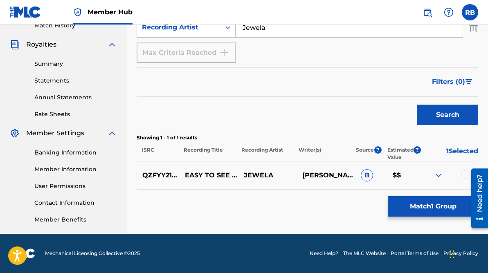
click at [440, 178] on img at bounding box center [439, 176] width 10 height 10
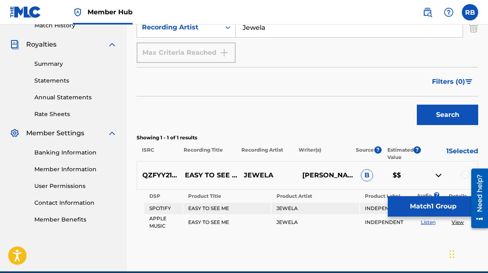
scroll to position [272, 0]
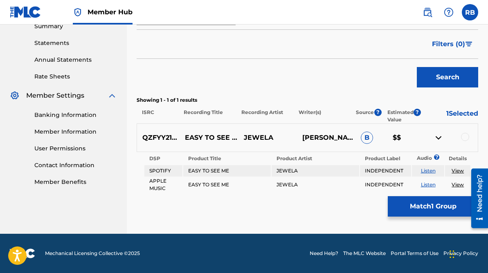
click at [463, 132] on div "QZFYY2193414 EASY TO SEE ME [PERSON_NAME] [PERSON_NAME] B $$" at bounding box center [308, 138] width 342 height 29
click at [467, 137] on div at bounding box center [465, 137] width 8 height 8
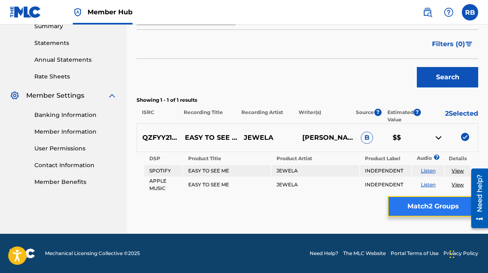
click at [430, 211] on button "Match 2 Groups" at bounding box center [433, 206] width 90 height 20
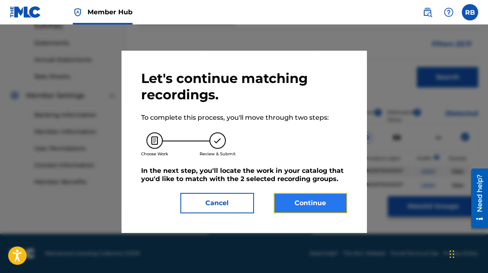
click at [326, 204] on button "Continue" at bounding box center [311, 203] width 74 height 20
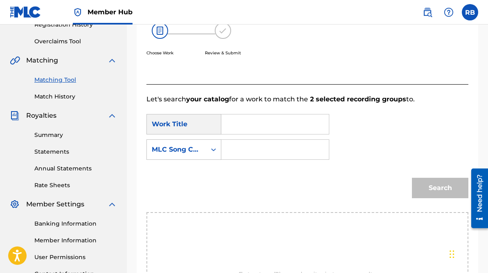
scroll to position [138, 0]
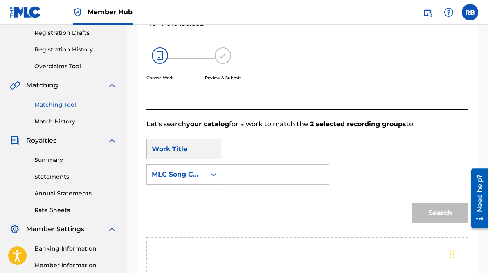
click at [285, 150] on input "Search Form" at bounding box center [275, 150] width 94 height 20
type input "Easy To See Me"
click at [223, 181] on div "Search Form" at bounding box center [275, 175] width 108 height 20
click at [208, 176] on div "Search Form" at bounding box center [213, 174] width 15 height 15
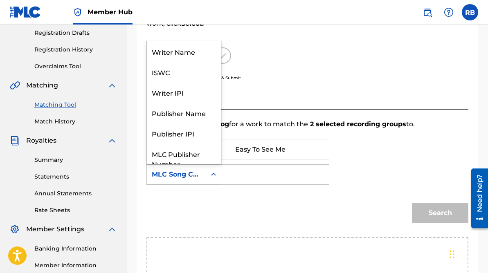
scroll to position [30, 0]
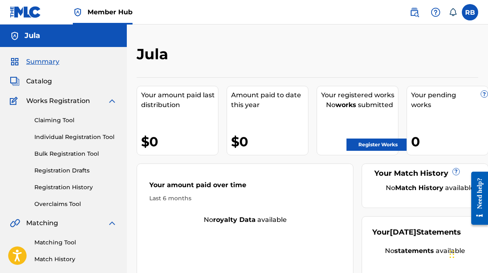
click at [77, 83] on div "Catalog" at bounding box center [63, 82] width 107 height 10
click at [43, 82] on span "Catalog" at bounding box center [39, 82] width 26 height 10
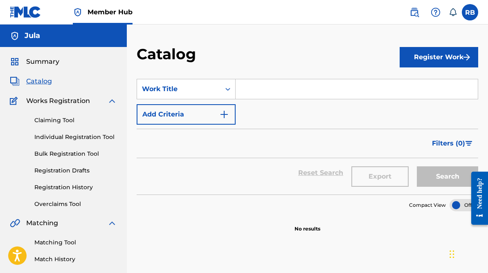
scroll to position [4, 0]
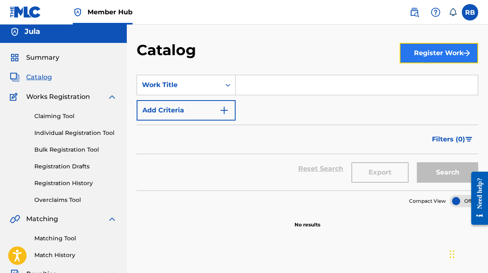
click at [442, 56] on button "Register Work" at bounding box center [439, 53] width 79 height 20
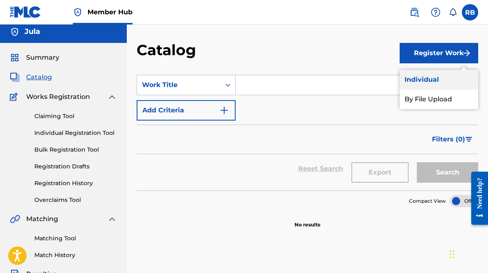
click at [431, 82] on link "Individual" at bounding box center [439, 80] width 79 height 20
